Goal: Task Accomplishment & Management: Use online tool/utility

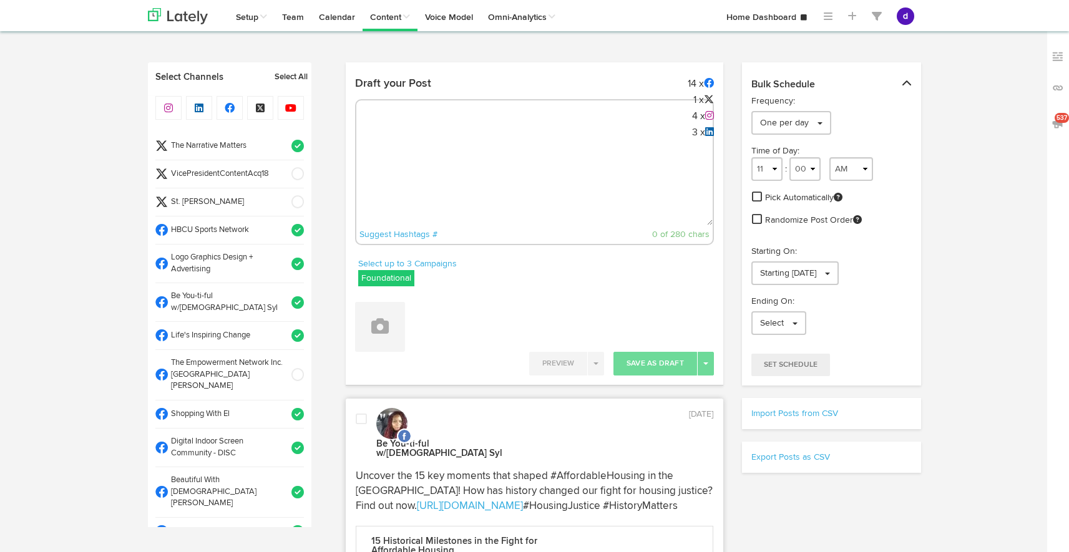
select select "11"
select select "35"
select select "11"
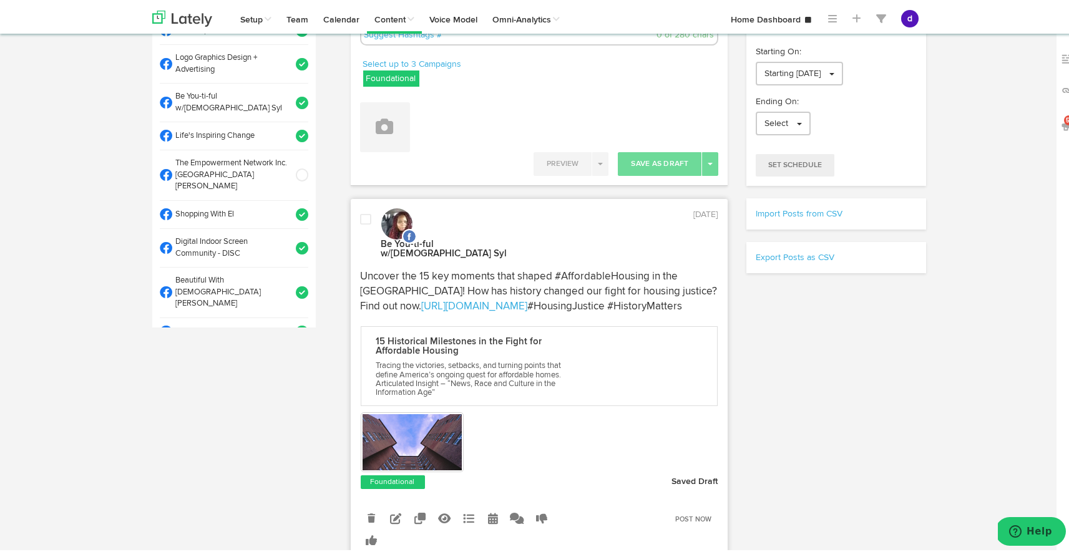
scroll to position [615, 0]
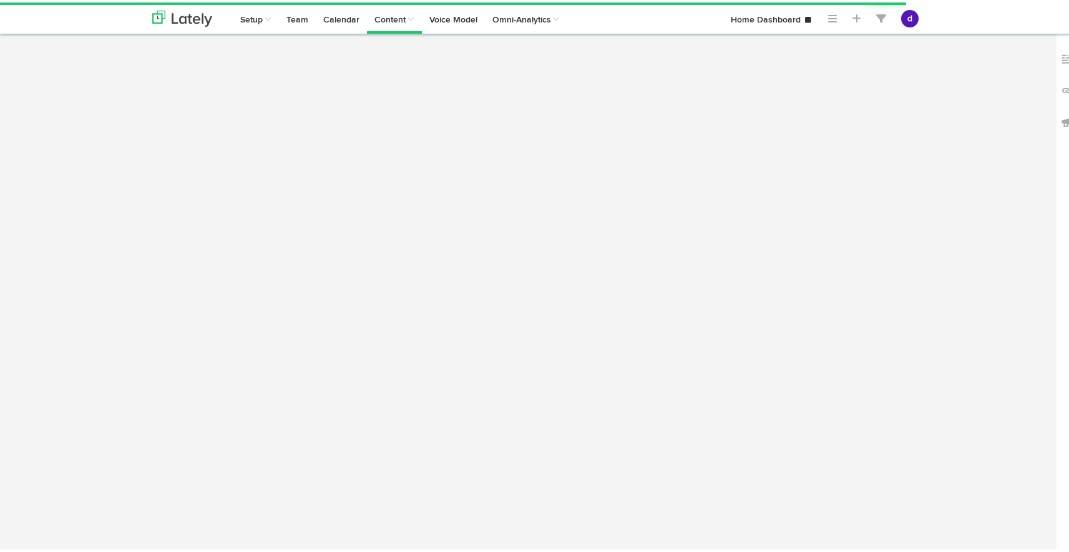
select select "12"
select select "09"
select select "PM"
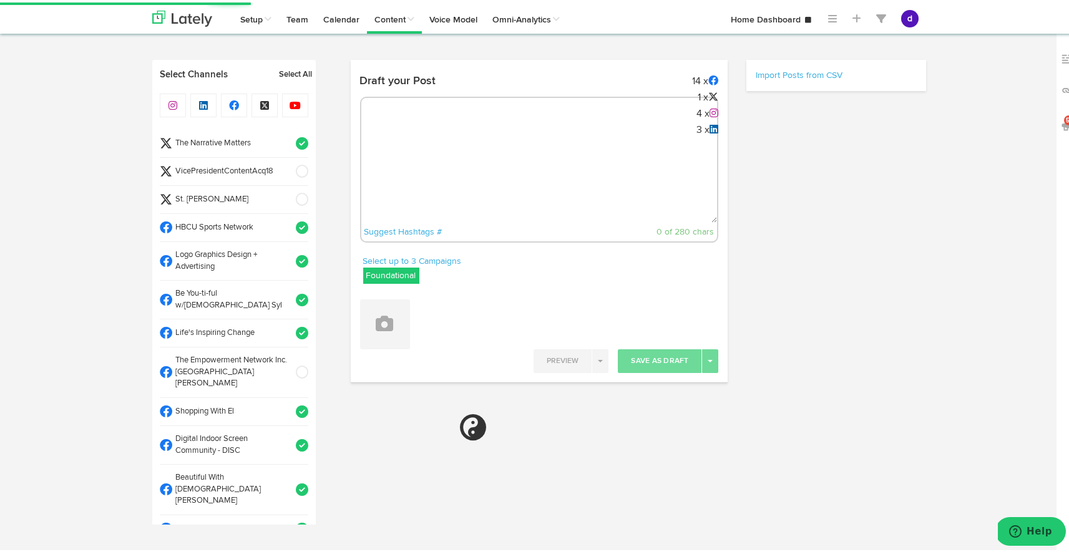
scroll to position [4, 0]
click at [512, 151] on textarea at bounding box center [539, 180] width 356 height 82
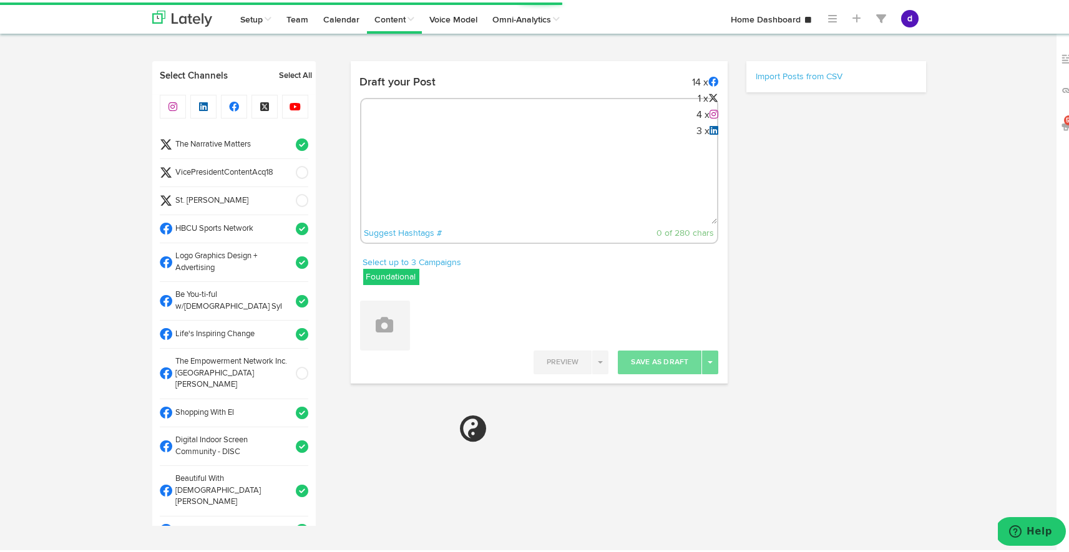
paste textarea "ARGUS News. Now. E News. September 18 St. Louis NAACP: 'Our community needs res…"
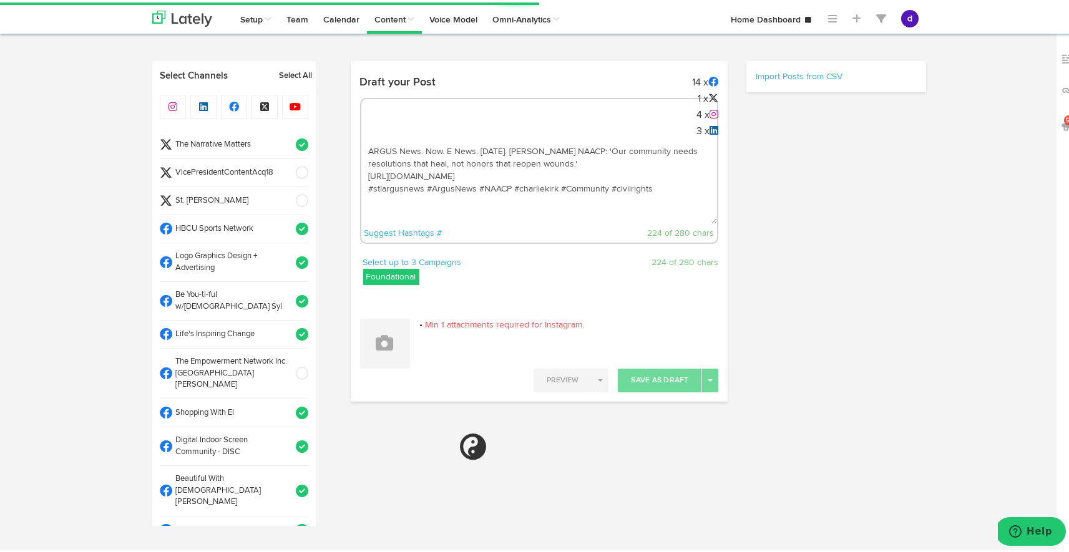
type textarea "ARGUS News. Now. E News. September 18 St. Louis NAACP: 'Our community needs res…"
click at [289, 167] on span at bounding box center [298, 170] width 21 height 12
select select "11"
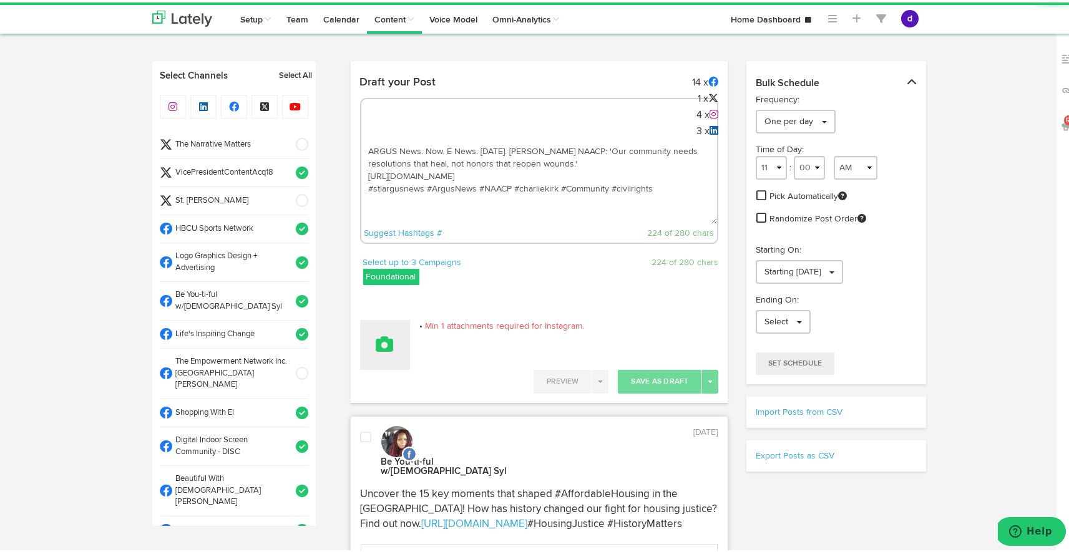
click at [381, 350] on button at bounding box center [385, 343] width 50 height 50
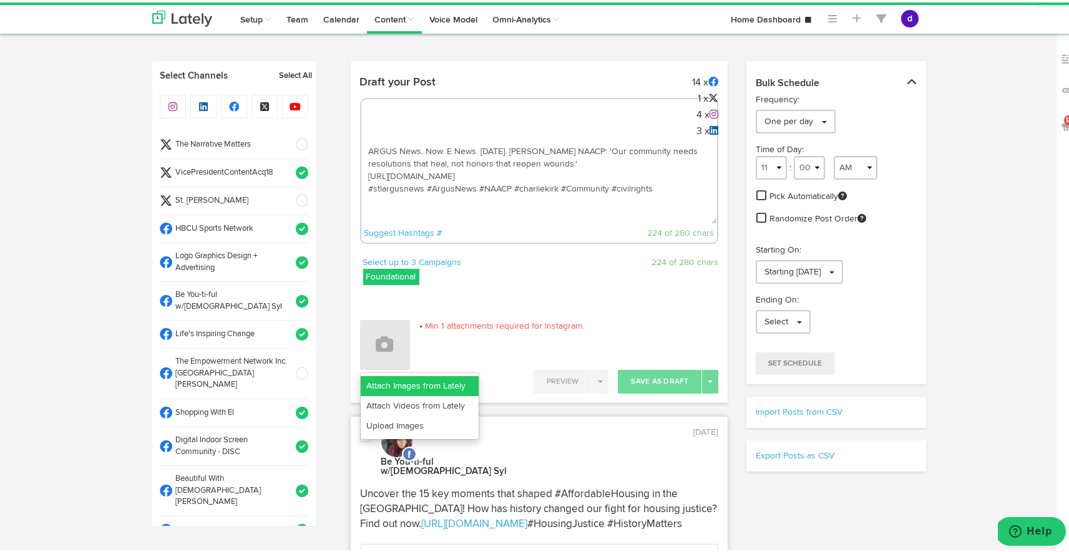
click at [386, 388] on link "Attach Images from Lately" at bounding box center [420, 384] width 118 height 20
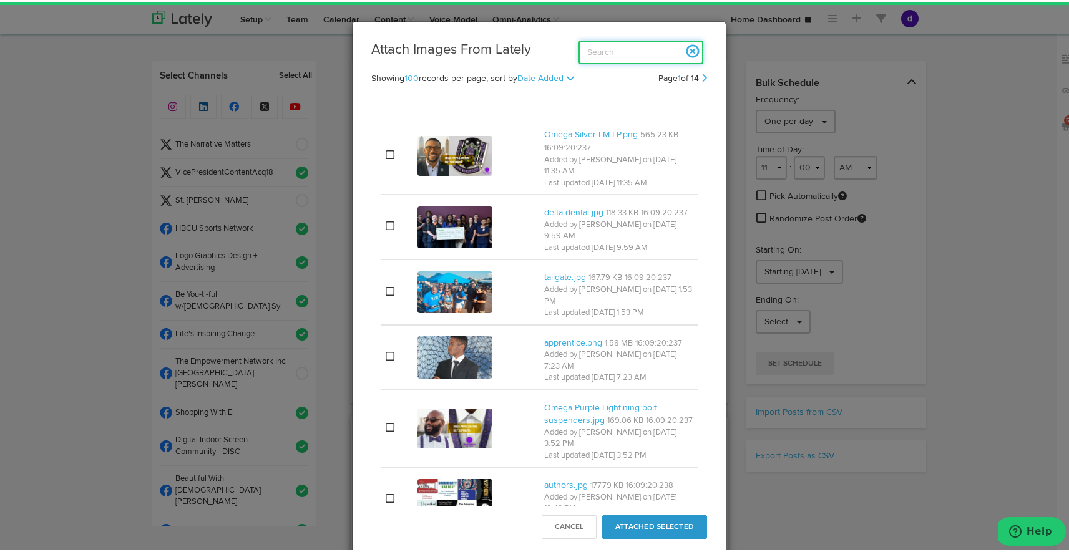
click at [628, 49] on input "search" at bounding box center [640, 50] width 125 height 24
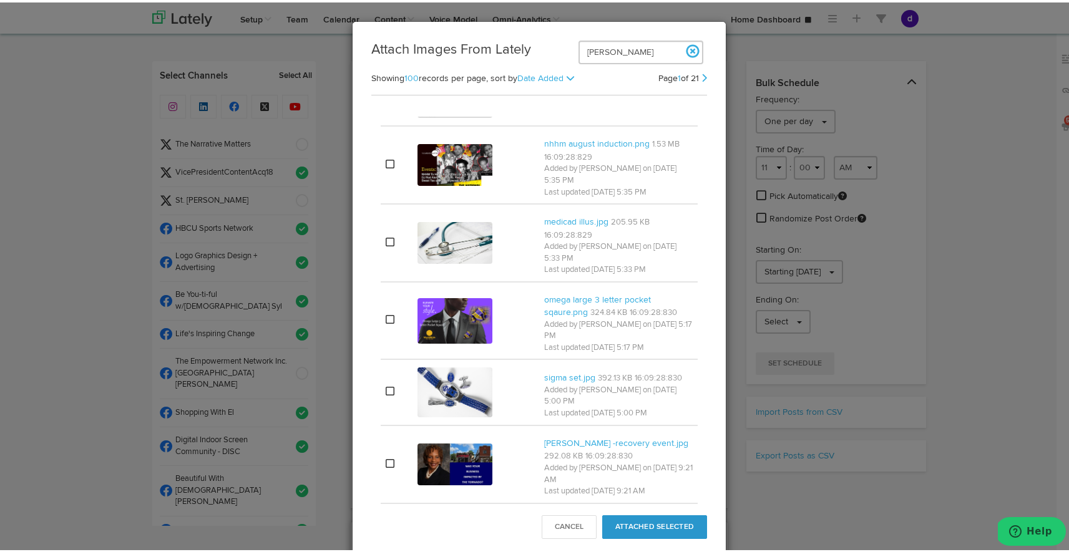
scroll to position [7190, 0]
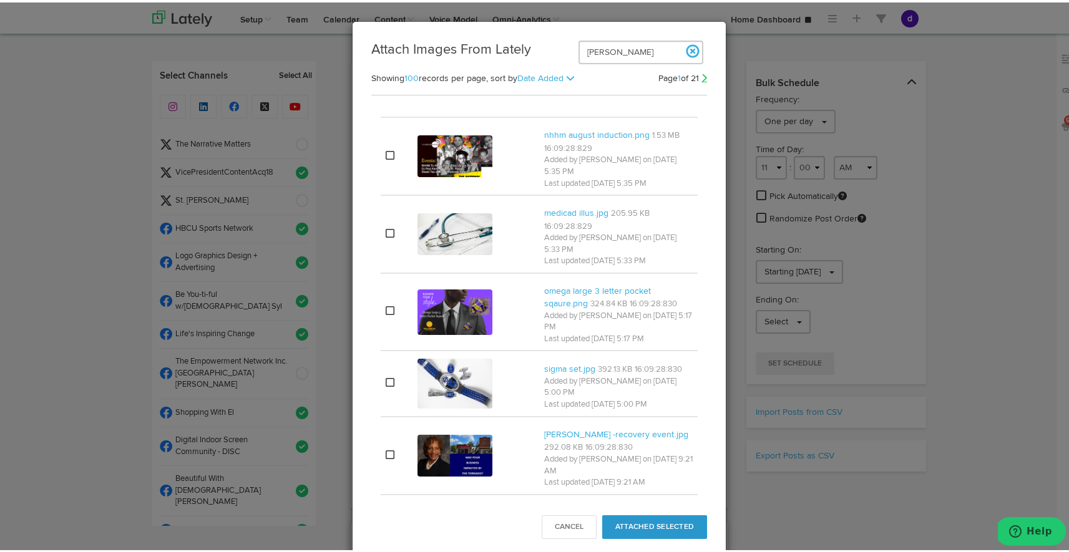
click at [701, 78] on link at bounding box center [704, 75] width 6 height 9
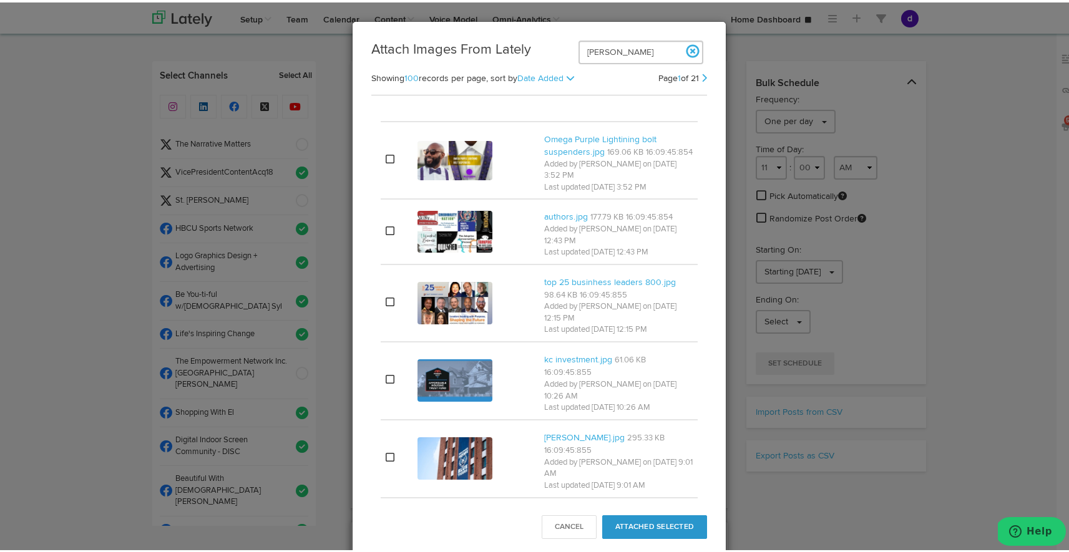
scroll to position [0, 0]
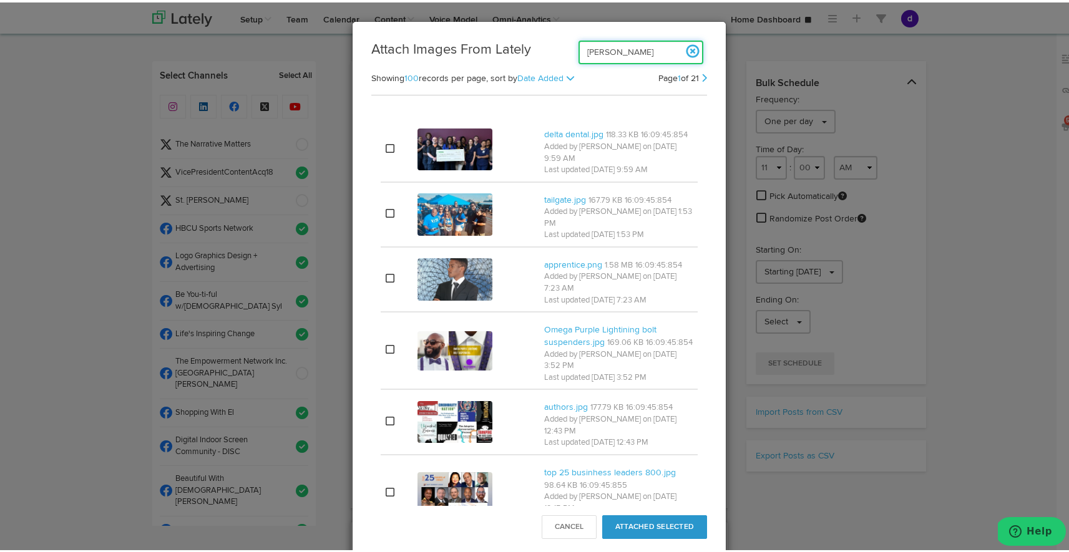
click at [617, 51] on input "bowman" at bounding box center [640, 50] width 125 height 24
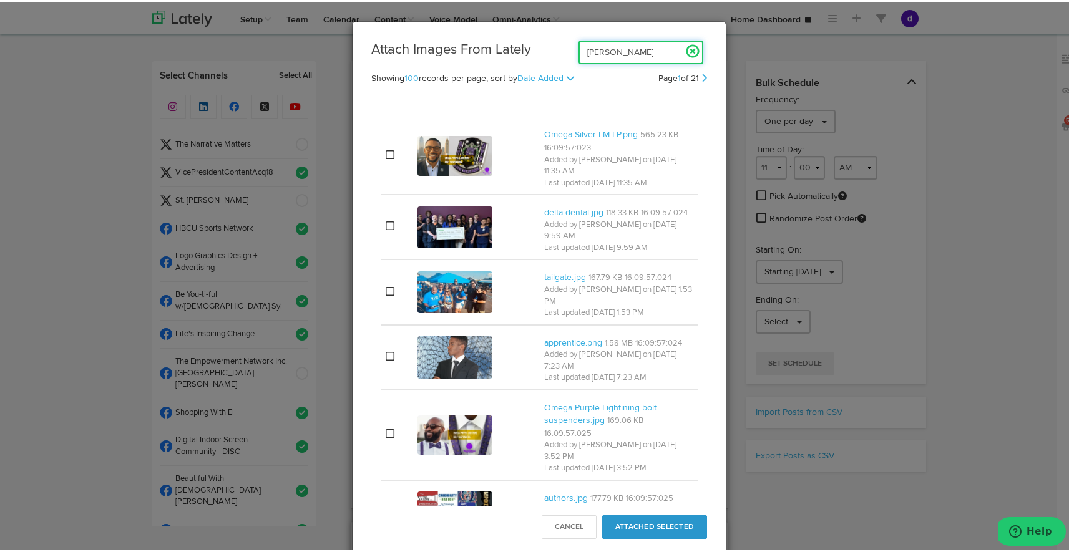
type input "bowman"
click at [686, 47] on link at bounding box center [692, 48] width 21 height 21
click at [571, 524] on button "Cancel" at bounding box center [569, 525] width 55 height 24
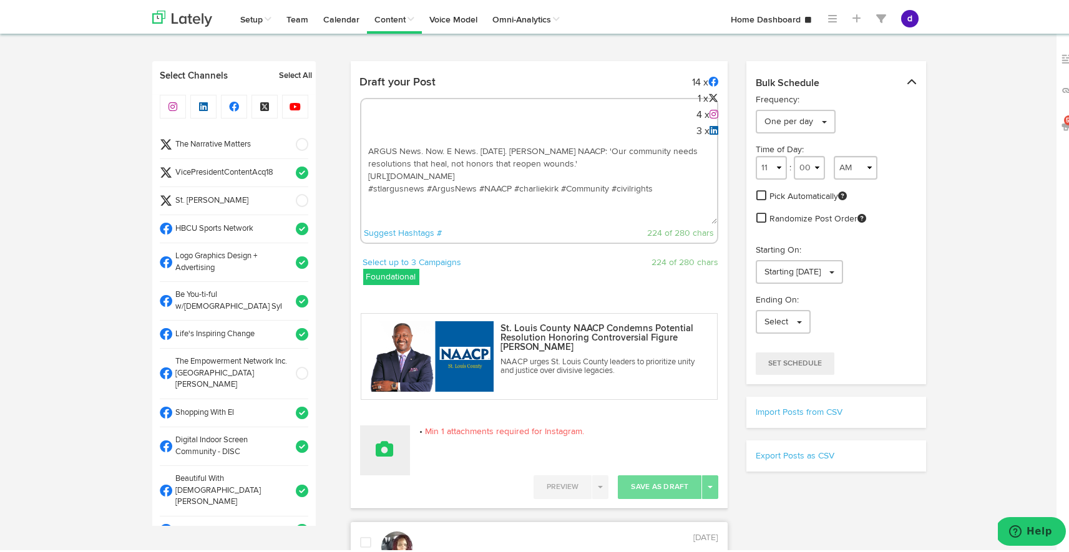
click at [389, 441] on button at bounding box center [385, 448] width 50 height 50
click at [384, 528] on link "Upload Images" at bounding box center [420, 529] width 118 height 20
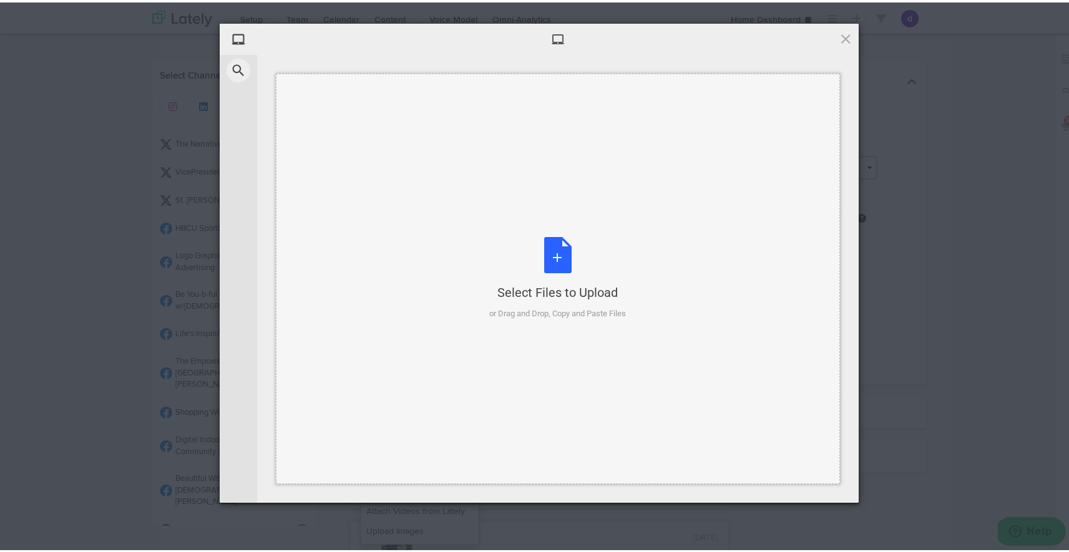
click at [546, 266] on div "Select Files to Upload or Drag and Drop, Copy and Paste Files" at bounding box center [558, 276] width 137 height 83
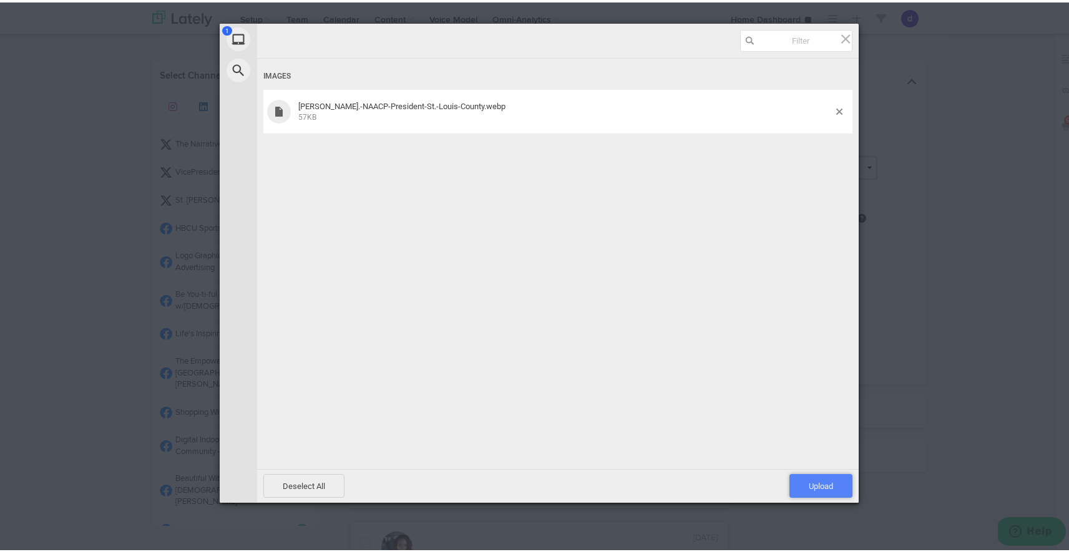
click at [809, 480] on span "Upload 1" at bounding box center [821, 483] width 24 height 9
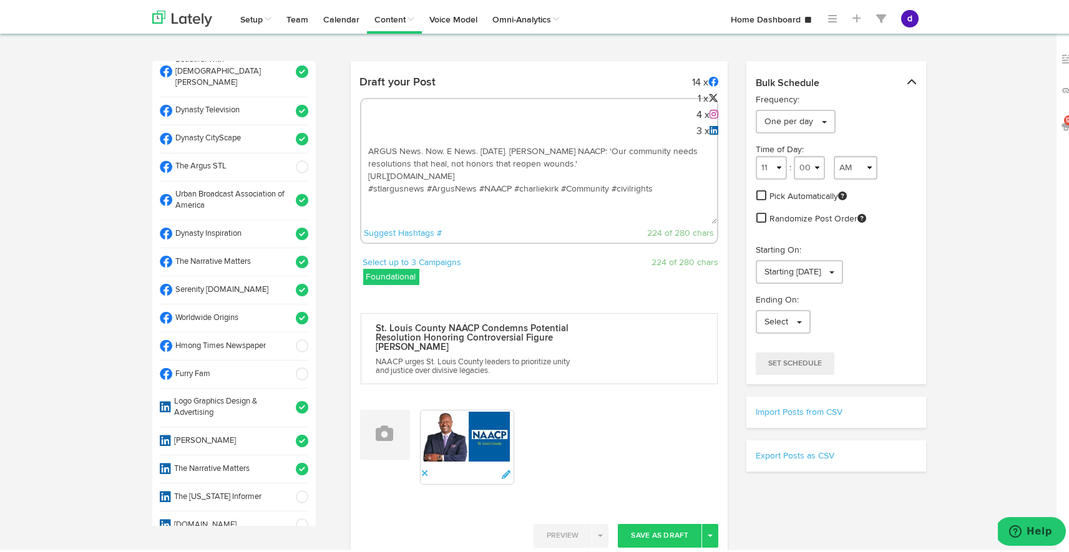
scroll to position [417, 0]
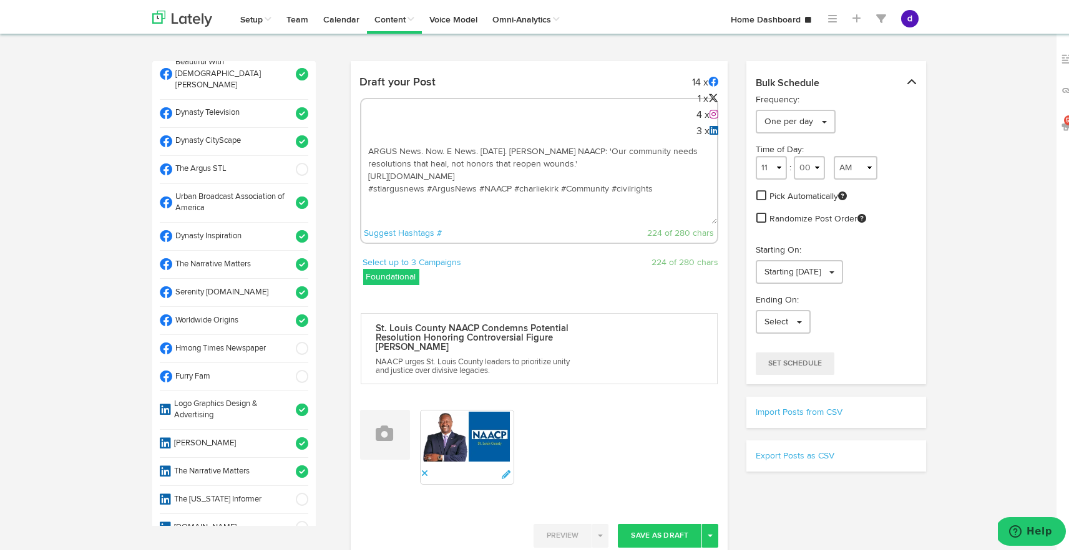
click at [288, 312] on span at bounding box center [298, 318] width 21 height 12
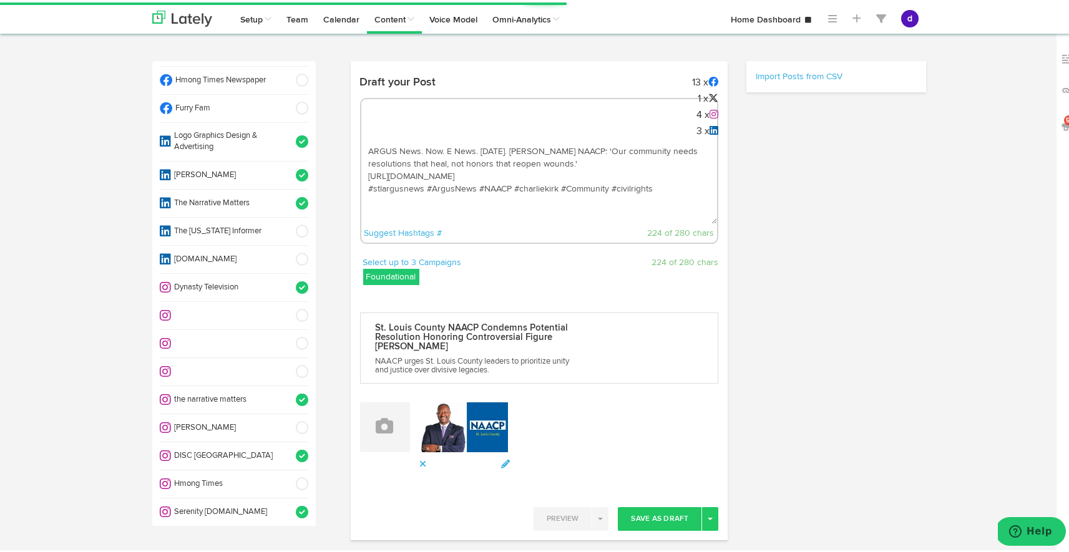
scroll to position [694, 0]
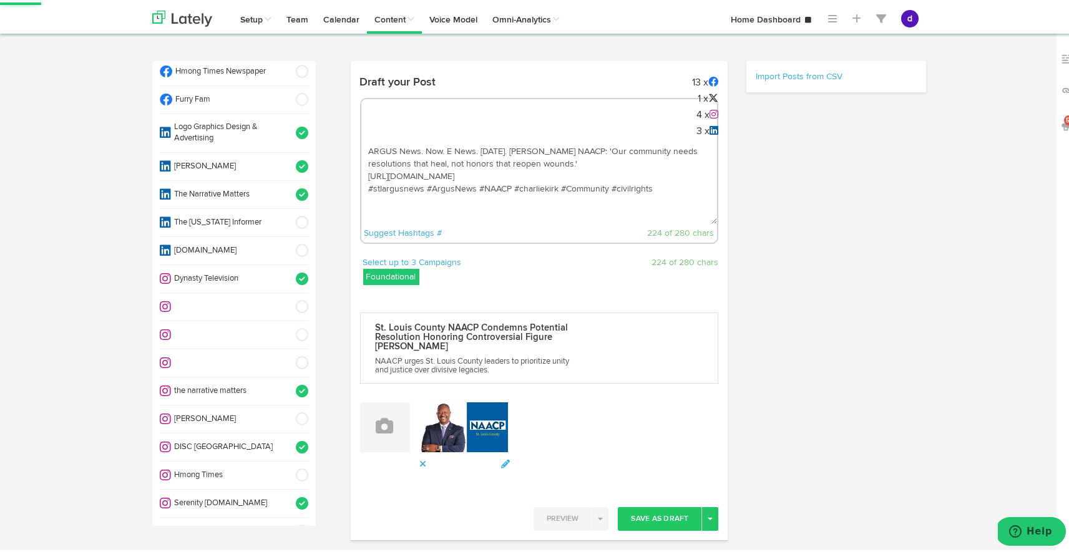
select select "11"
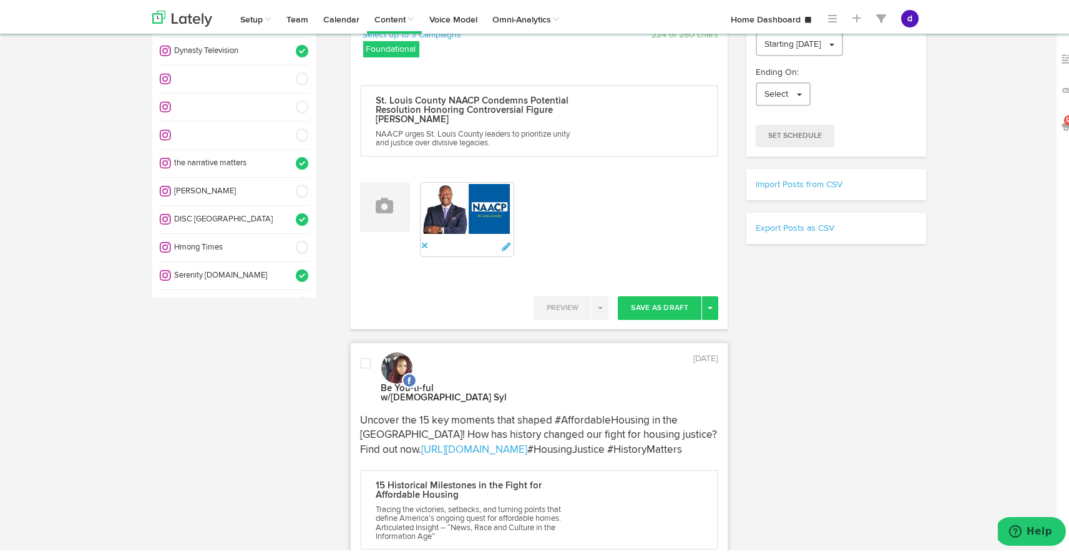
scroll to position [286, 0]
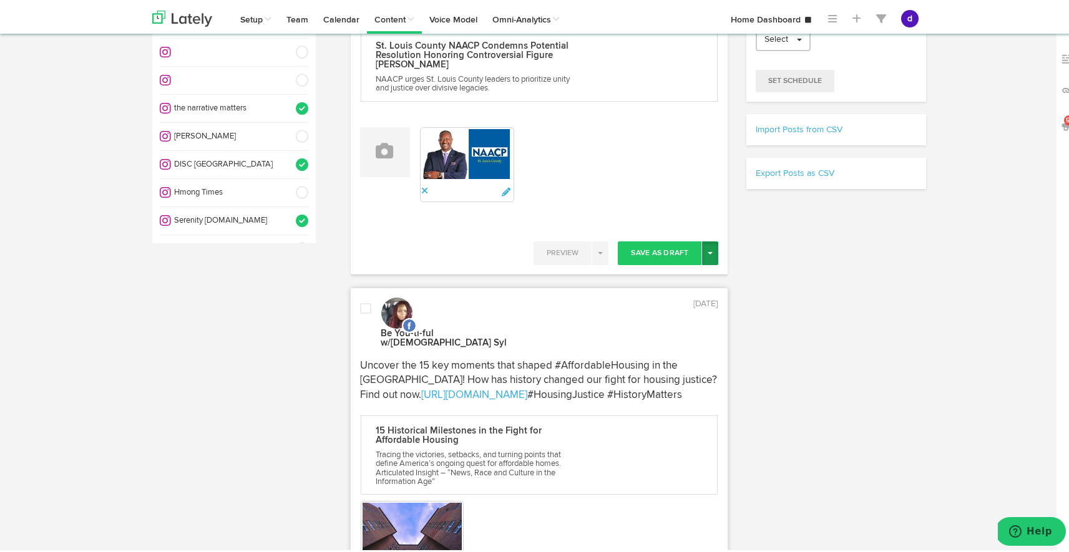
click at [708, 250] on span "button" at bounding box center [710, 251] width 5 height 2
click at [665, 352] on link "Post Now" at bounding box center [666, 357] width 102 height 20
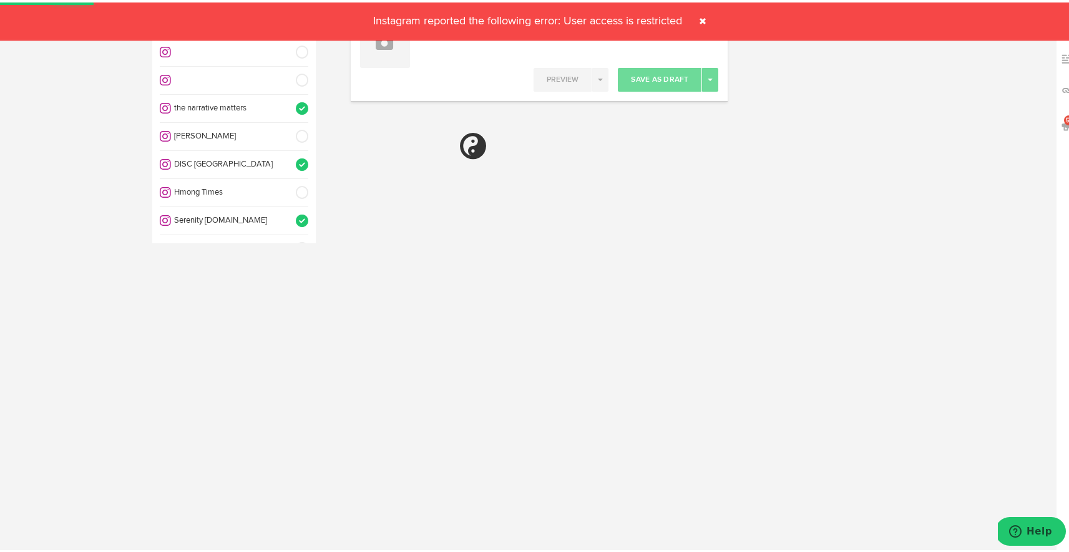
select select "11"
